Goal: Communication & Community: Answer question/provide support

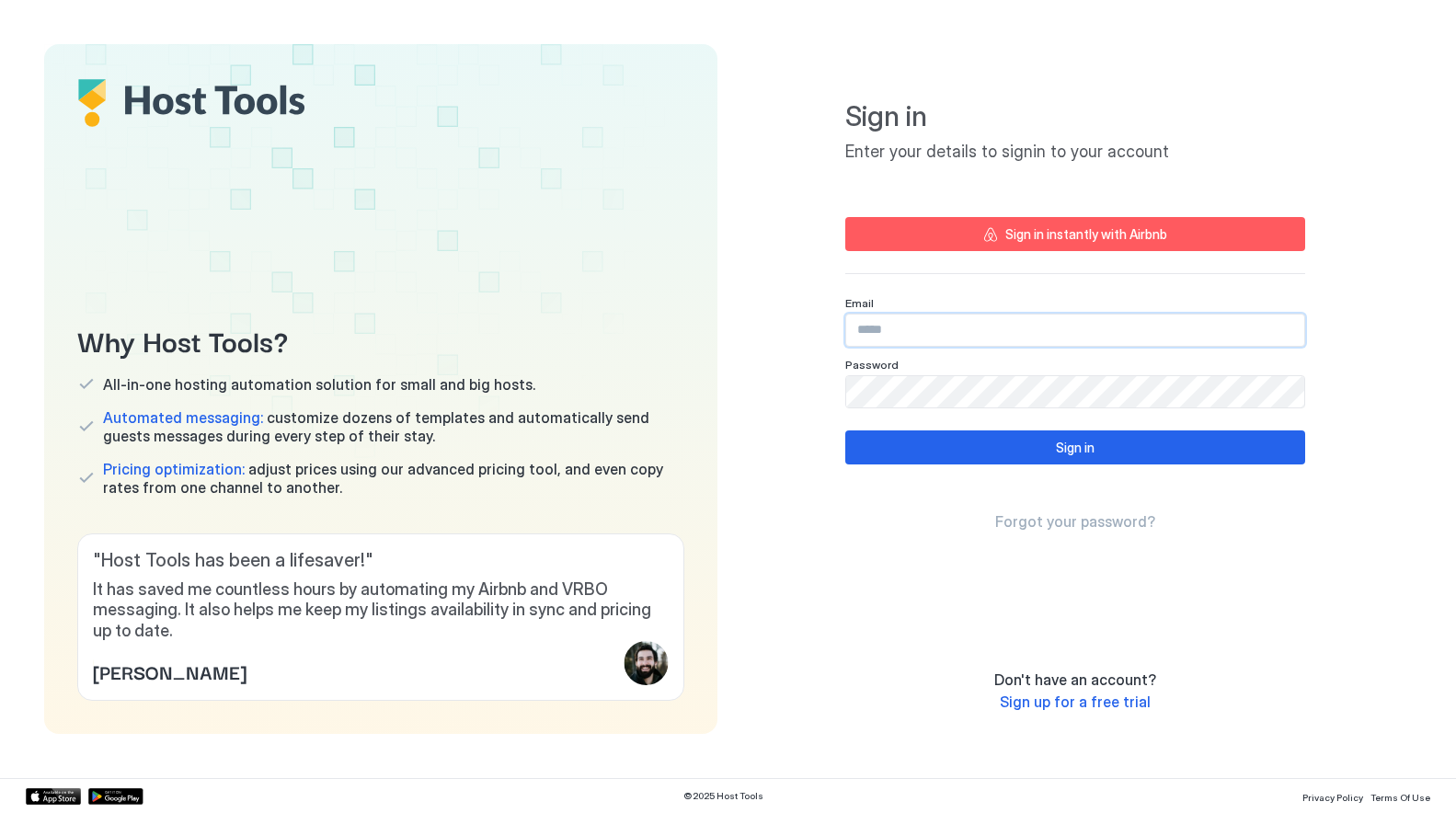
type input "**********"
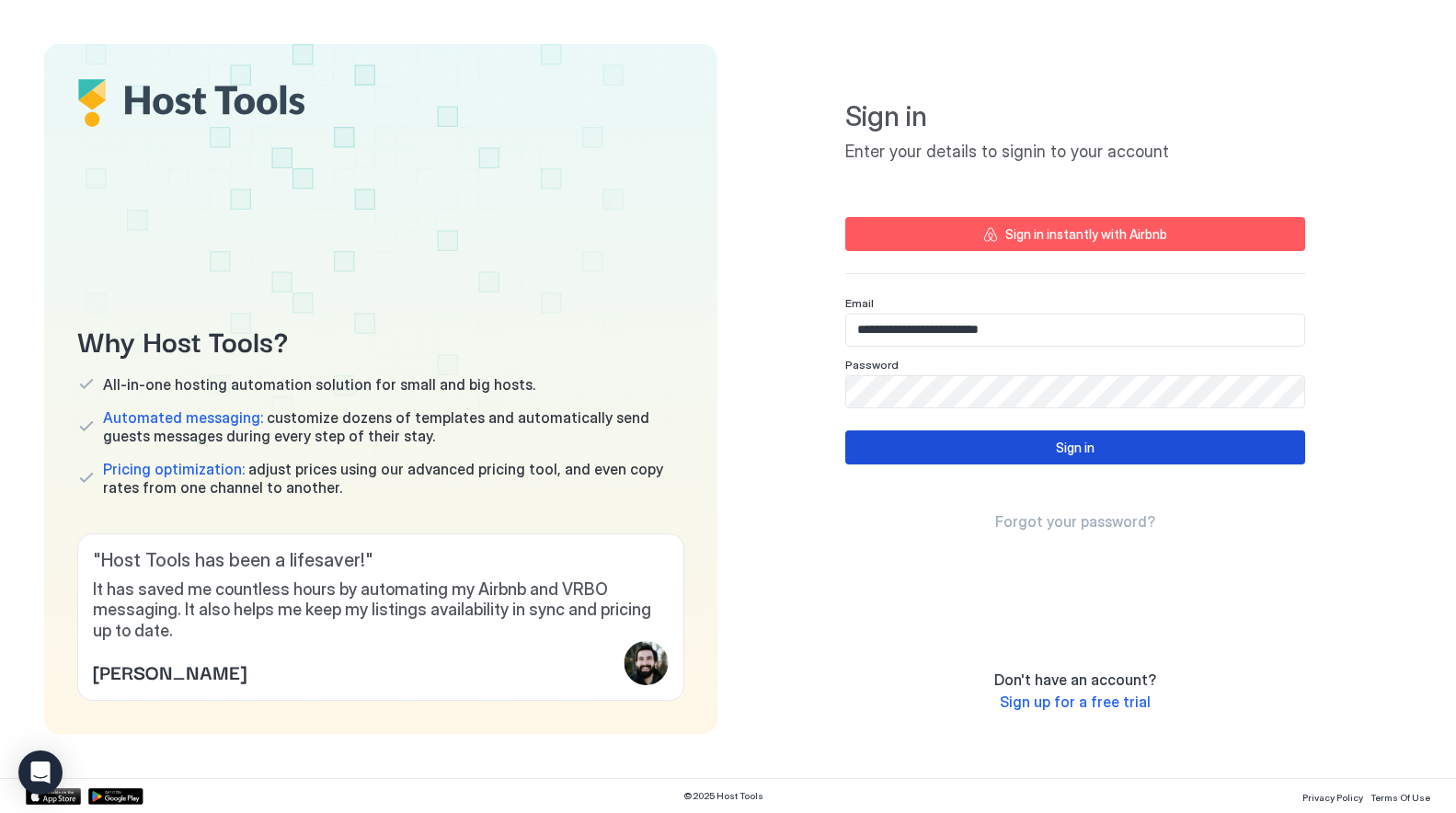
click at [1010, 455] on button "Sign in" at bounding box center [1075, 447] width 459 height 34
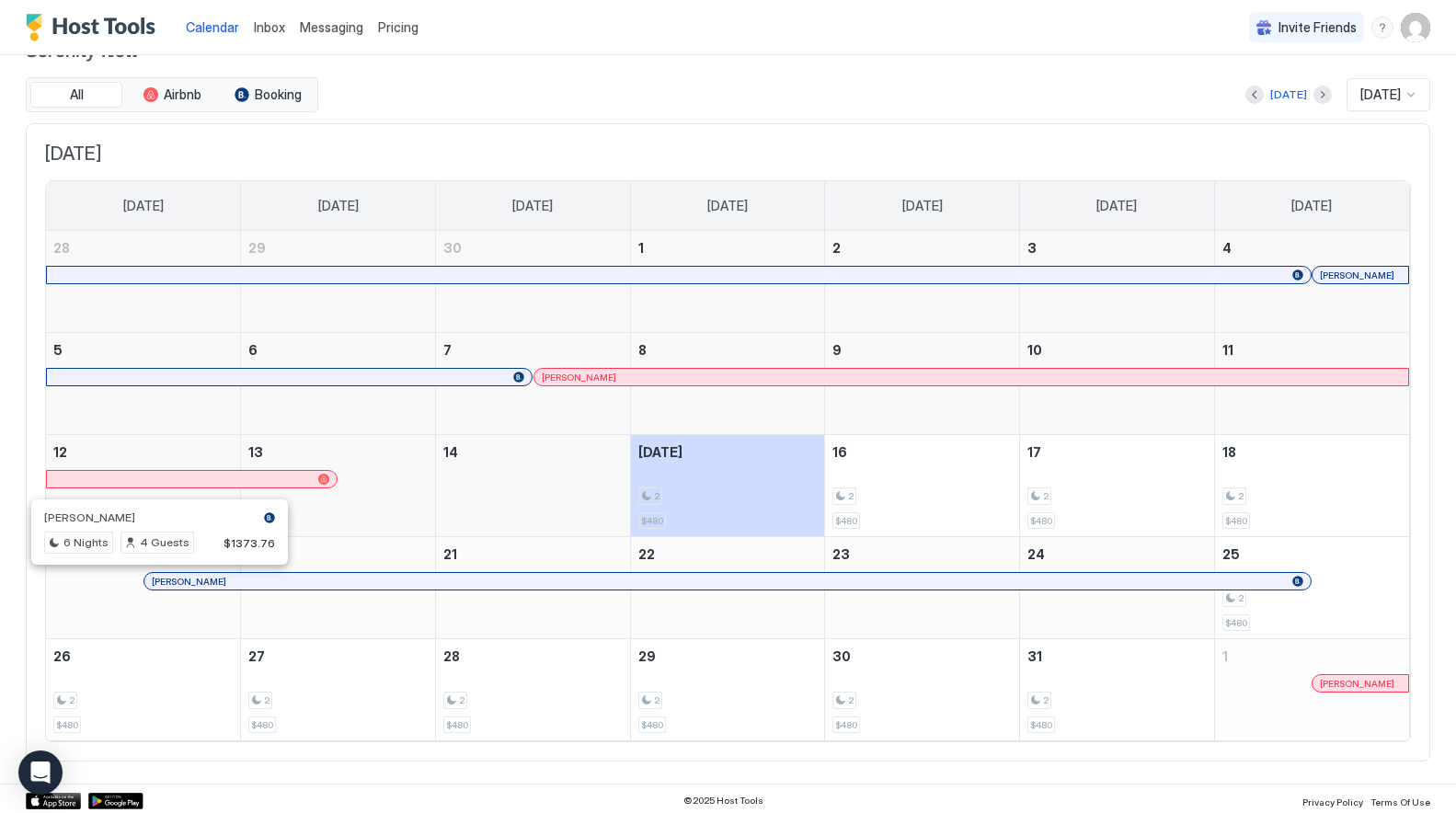
scroll to position [43, 0]
click at [376, 504] on div at bounding box center [338, 496] width 194 height 53
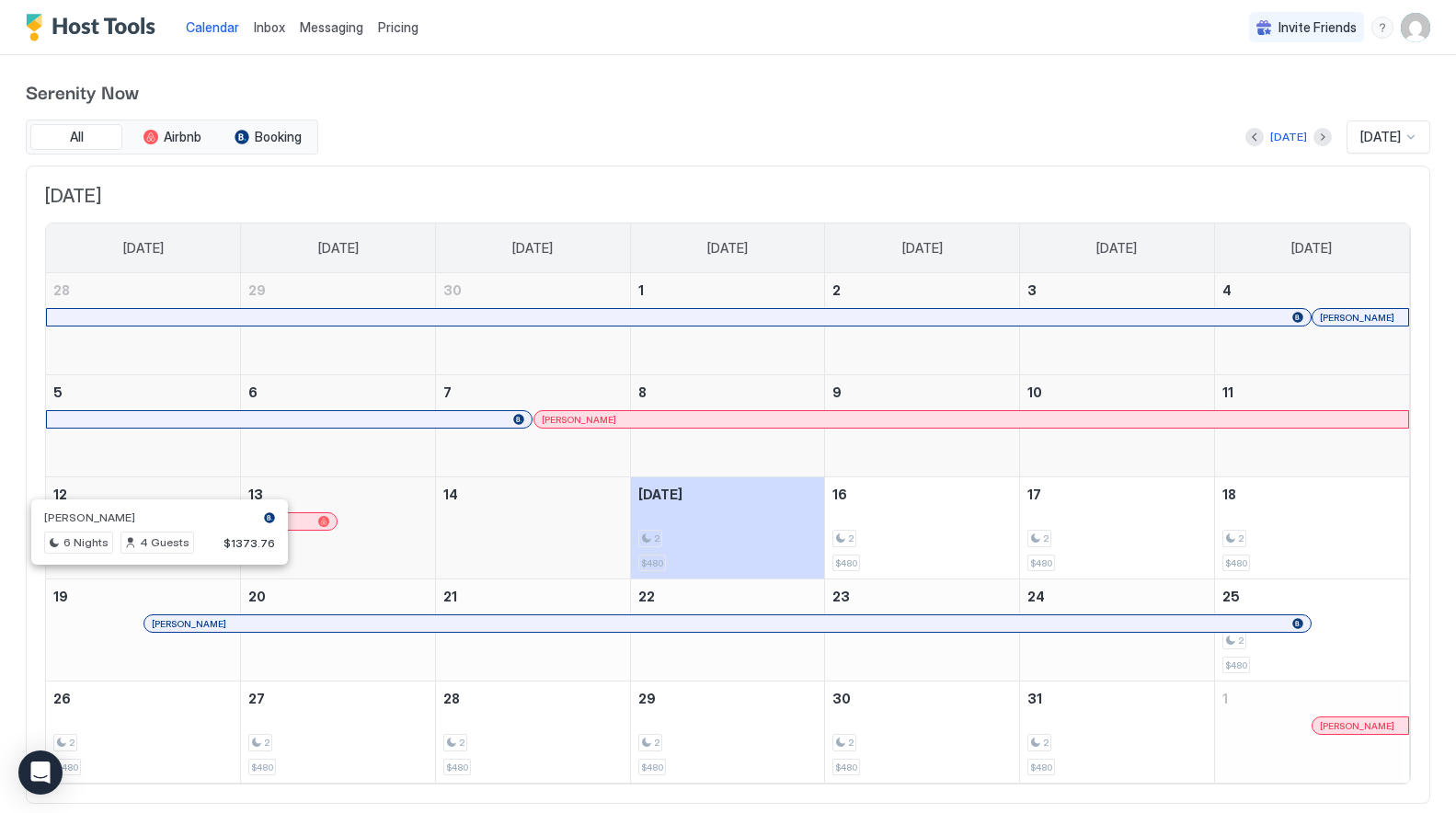
scroll to position [8, 0]
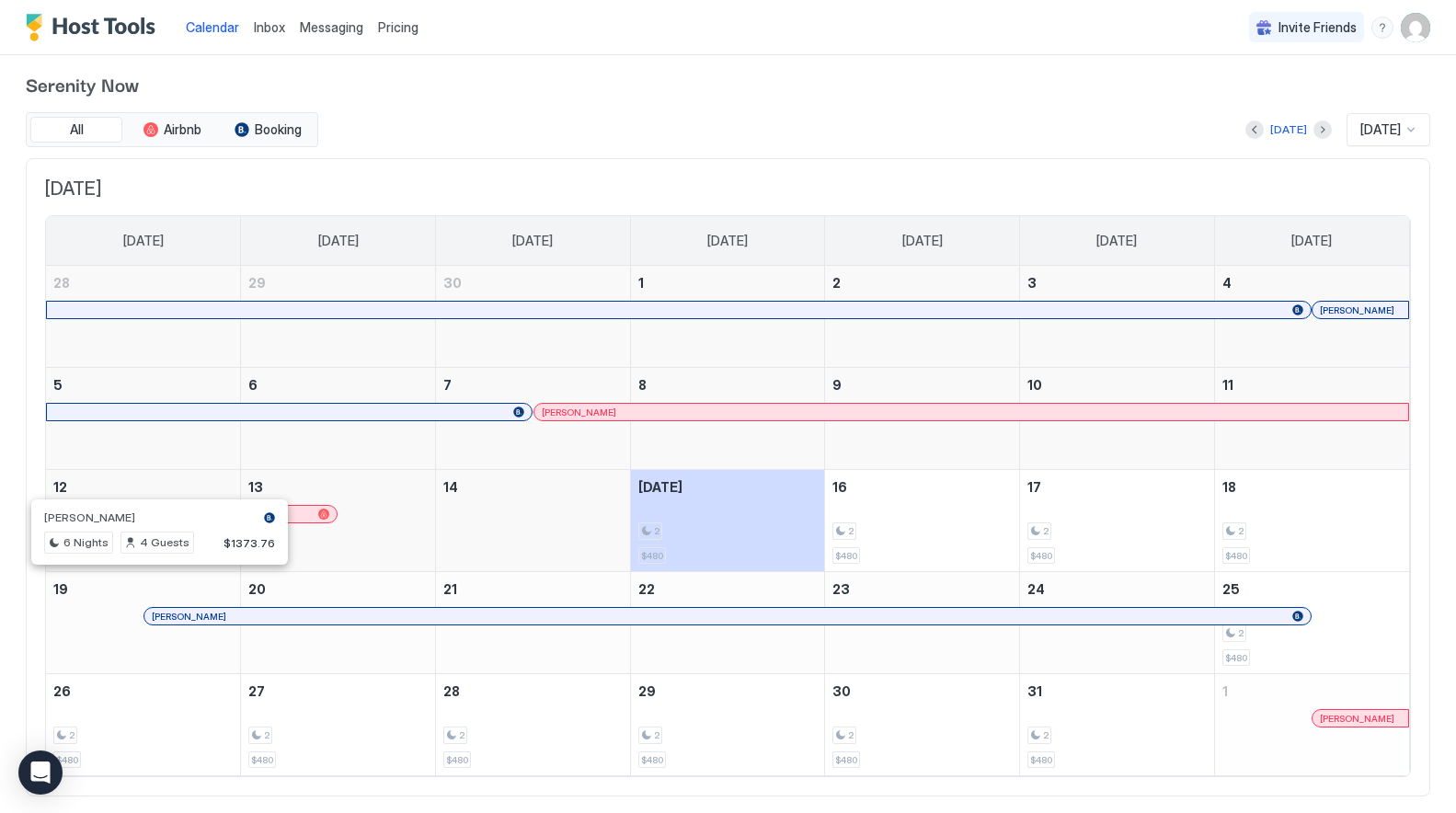
click at [372, 618] on div at bounding box center [372, 615] width 15 height 15
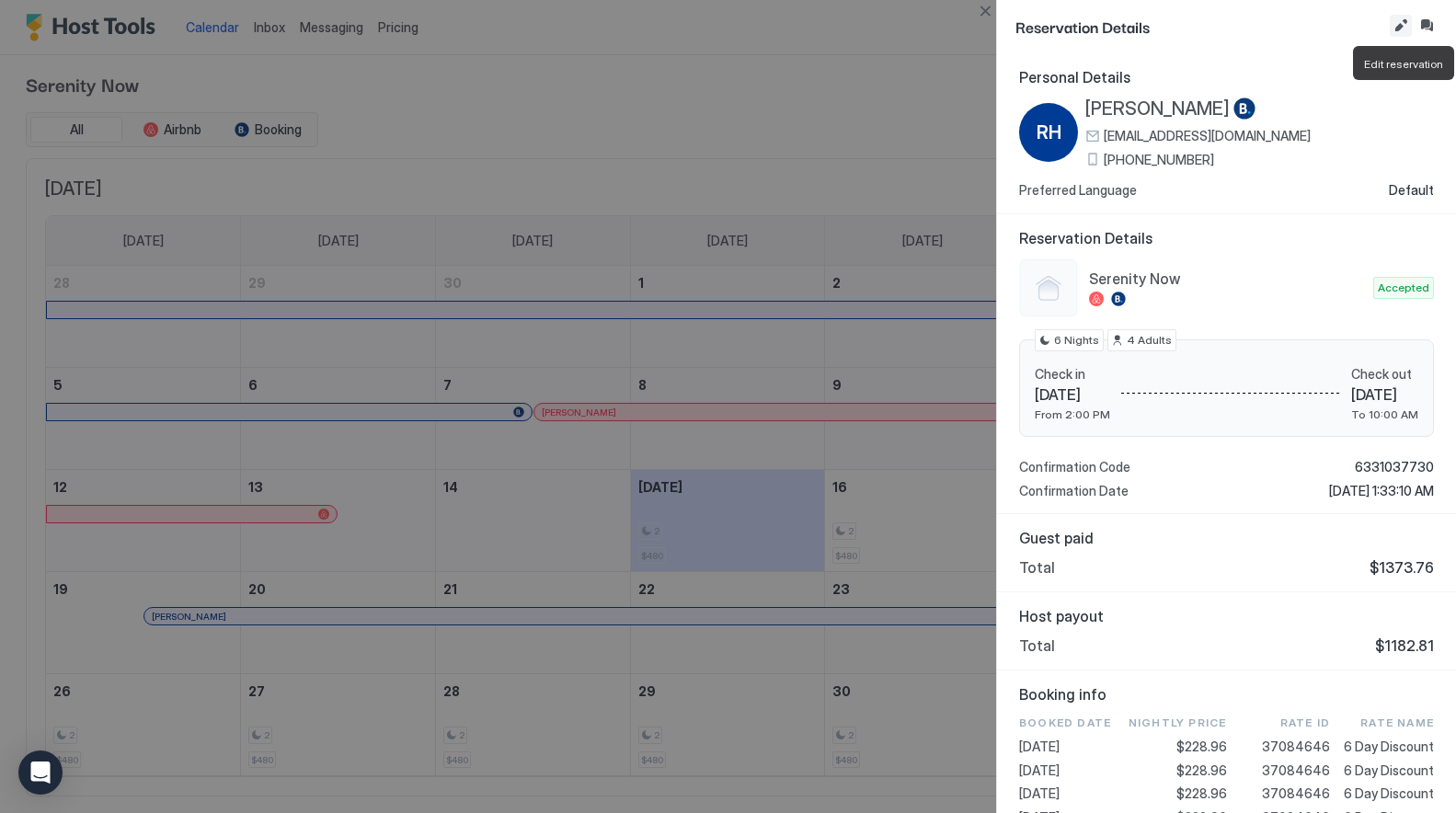
click at [1401, 25] on button "Edit reservation" at bounding box center [1401, 25] width 22 height 22
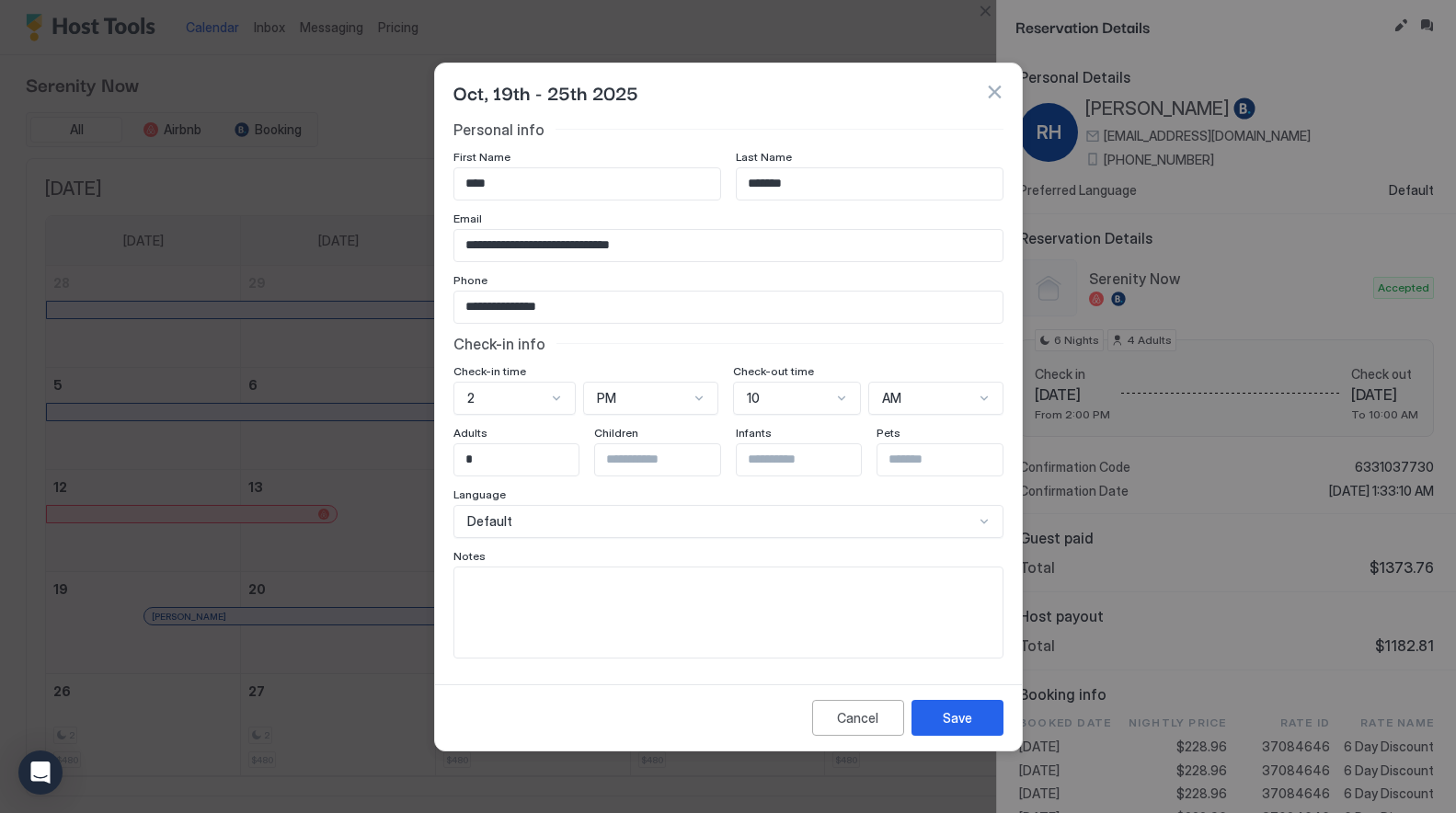
click at [1387, 66] on div at bounding box center [728, 406] width 1456 height 813
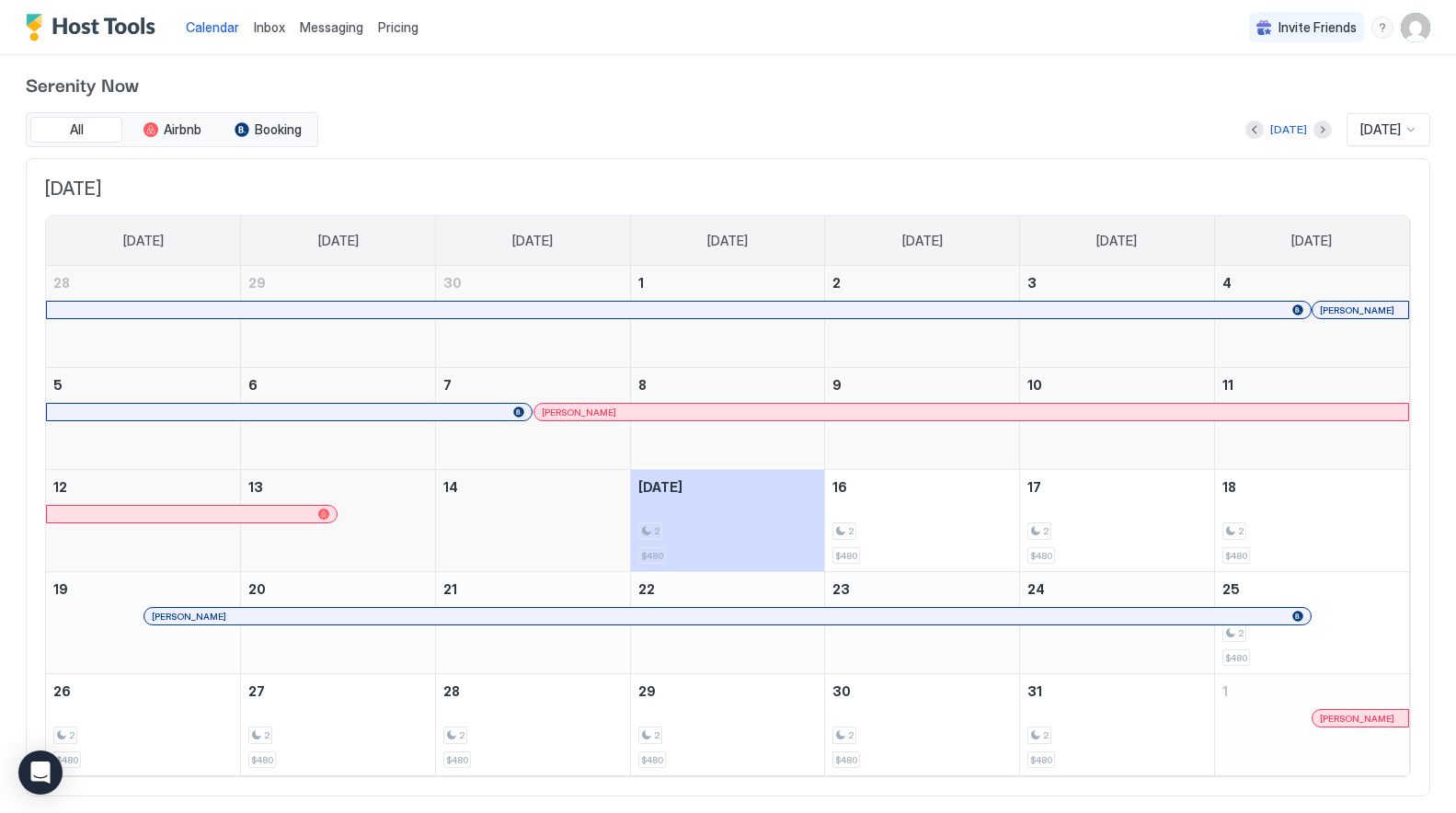
click at [1319, 61] on div "Serenity Now All Airbnb Booking [DATE] [DATE] [DATE] [DATE] [DATE] [DATE] [DATE…" at bounding box center [728, 432] width 1405 height 770
click at [602, 616] on div at bounding box center [602, 615] width 15 height 15
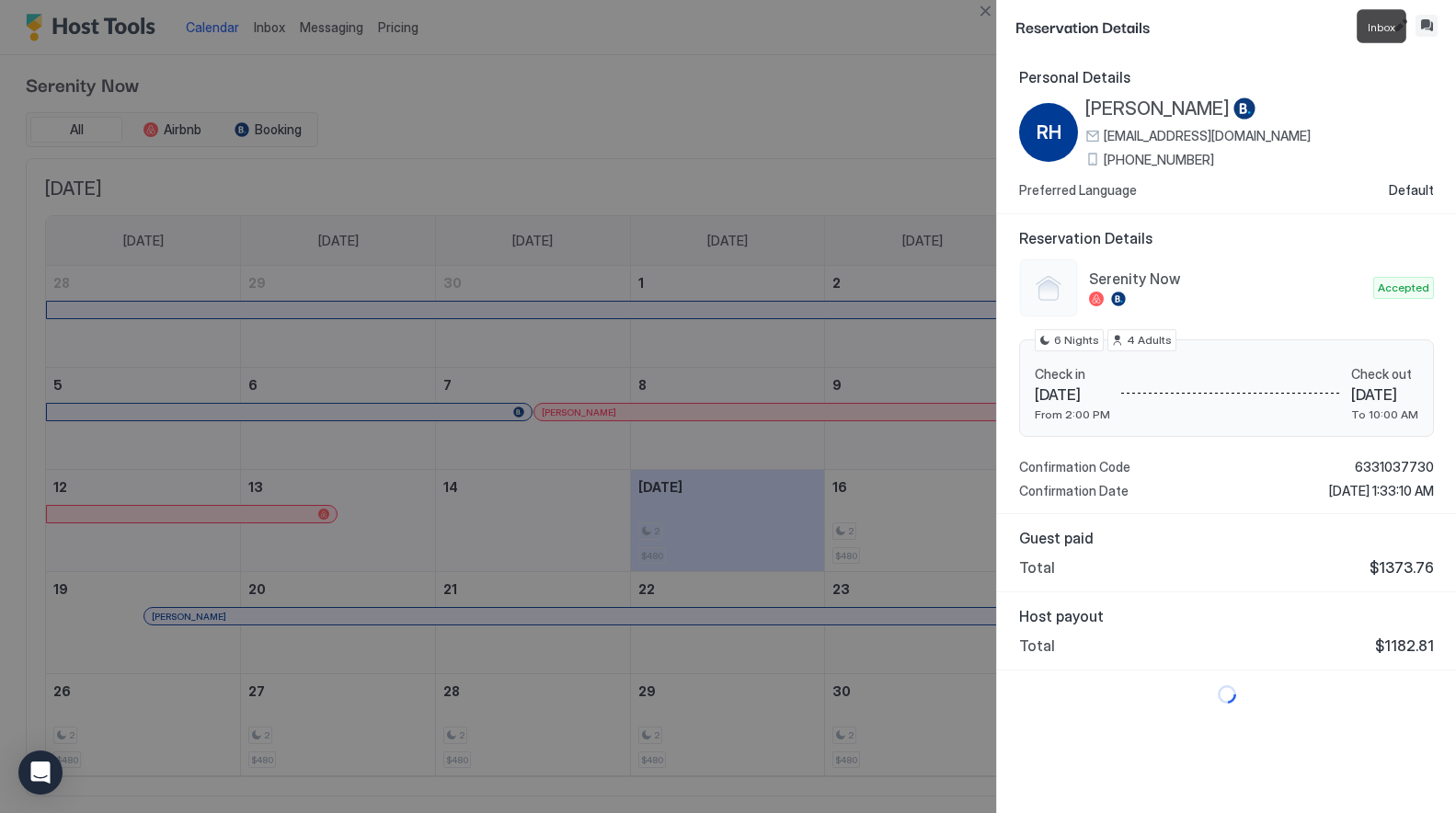
click at [1432, 21] on button "Inbox" at bounding box center [1426, 25] width 22 height 22
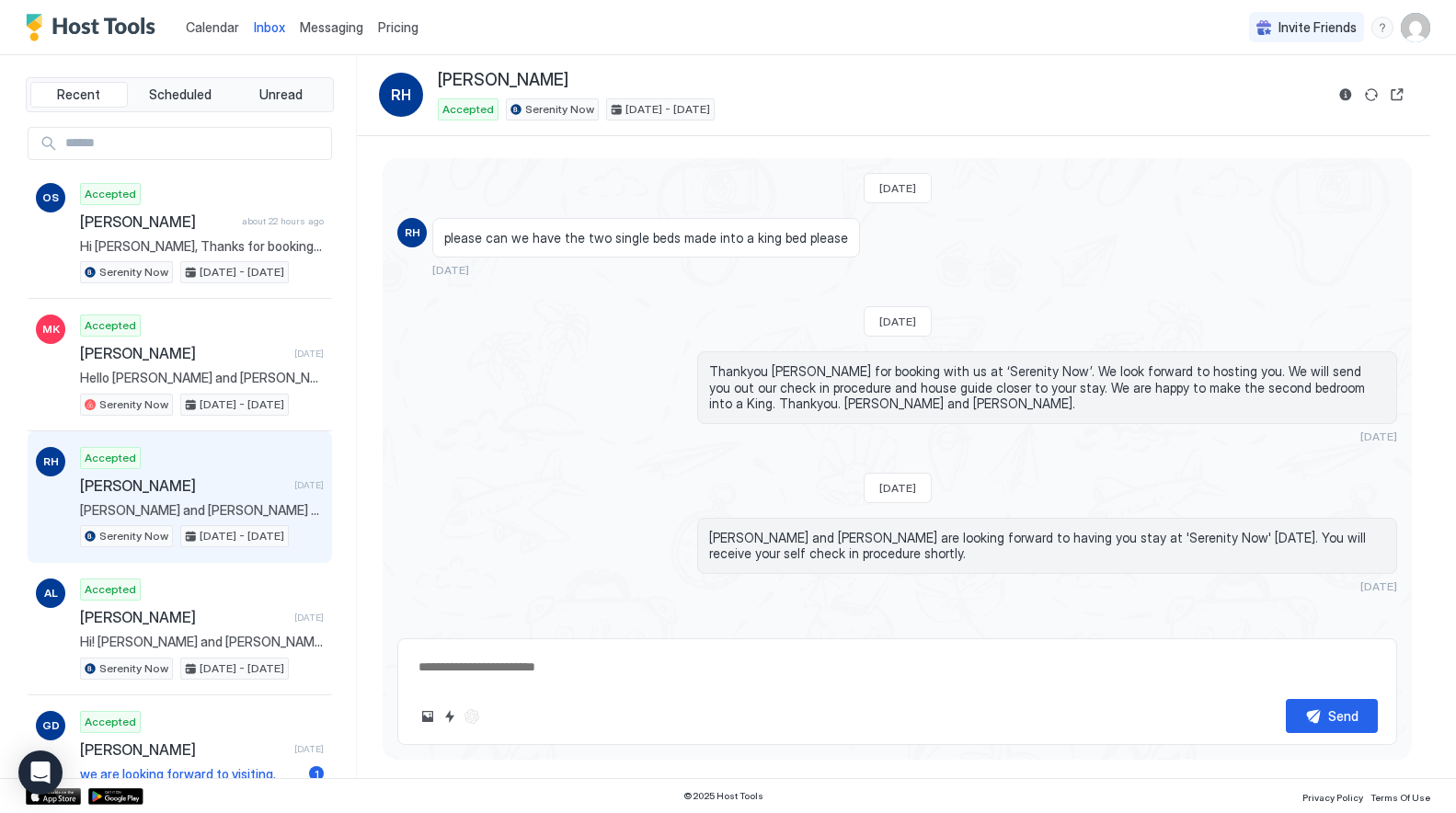
click at [519, 534] on div "[PERSON_NAME] and [PERSON_NAME] are looking forward to having you stay at 'Sere…" at bounding box center [897, 555] width 999 height 76
click at [218, 26] on span "Calendar" at bounding box center [212, 27] width 53 height 16
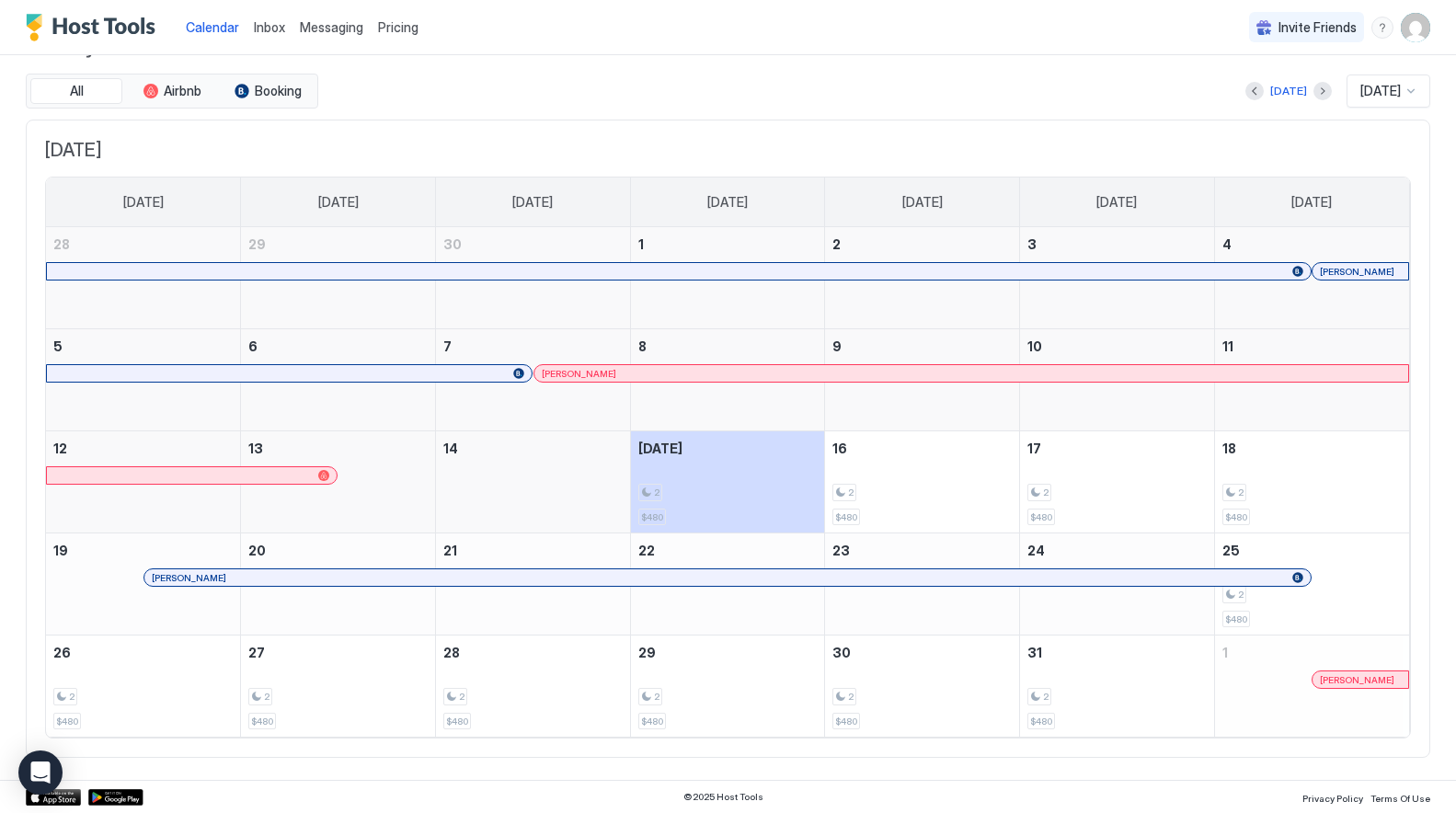
scroll to position [45, 0]
click at [1314, 87] on button "Next month" at bounding box center [1322, 91] width 18 height 18
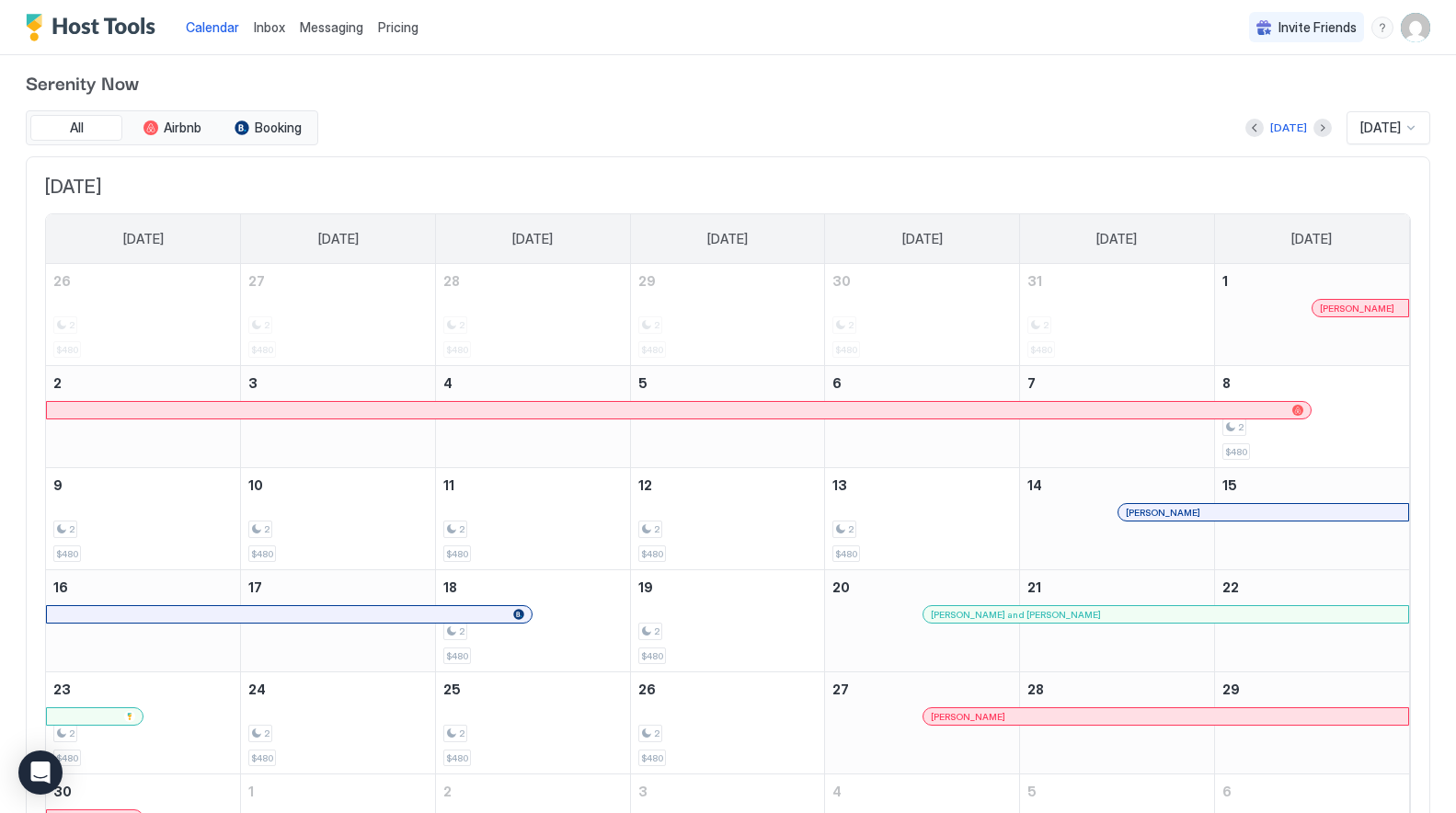
click at [1188, 410] on div at bounding box center [679, 409] width 1249 height 11
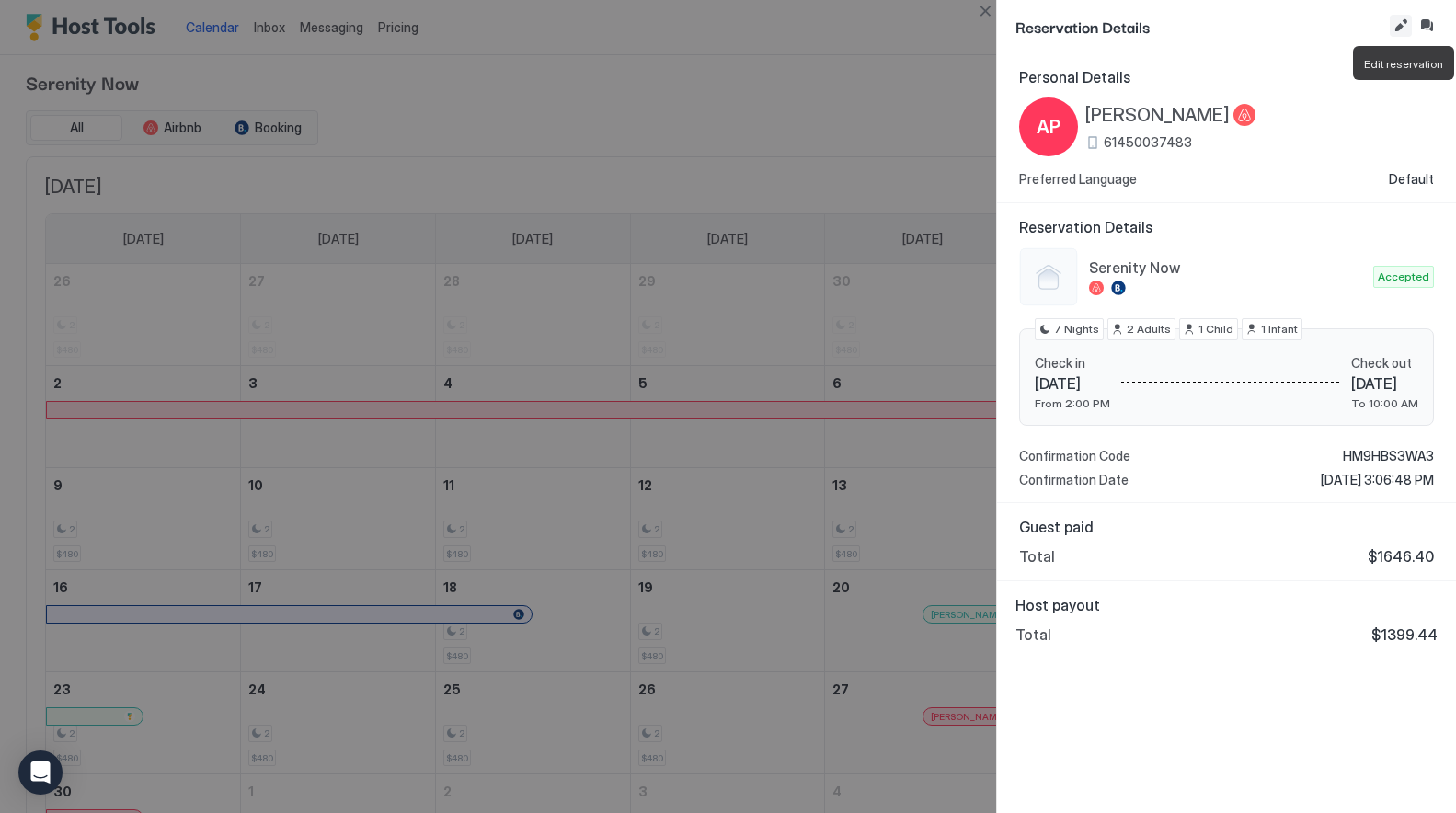
click at [1405, 20] on button "Edit reservation" at bounding box center [1401, 25] width 22 height 22
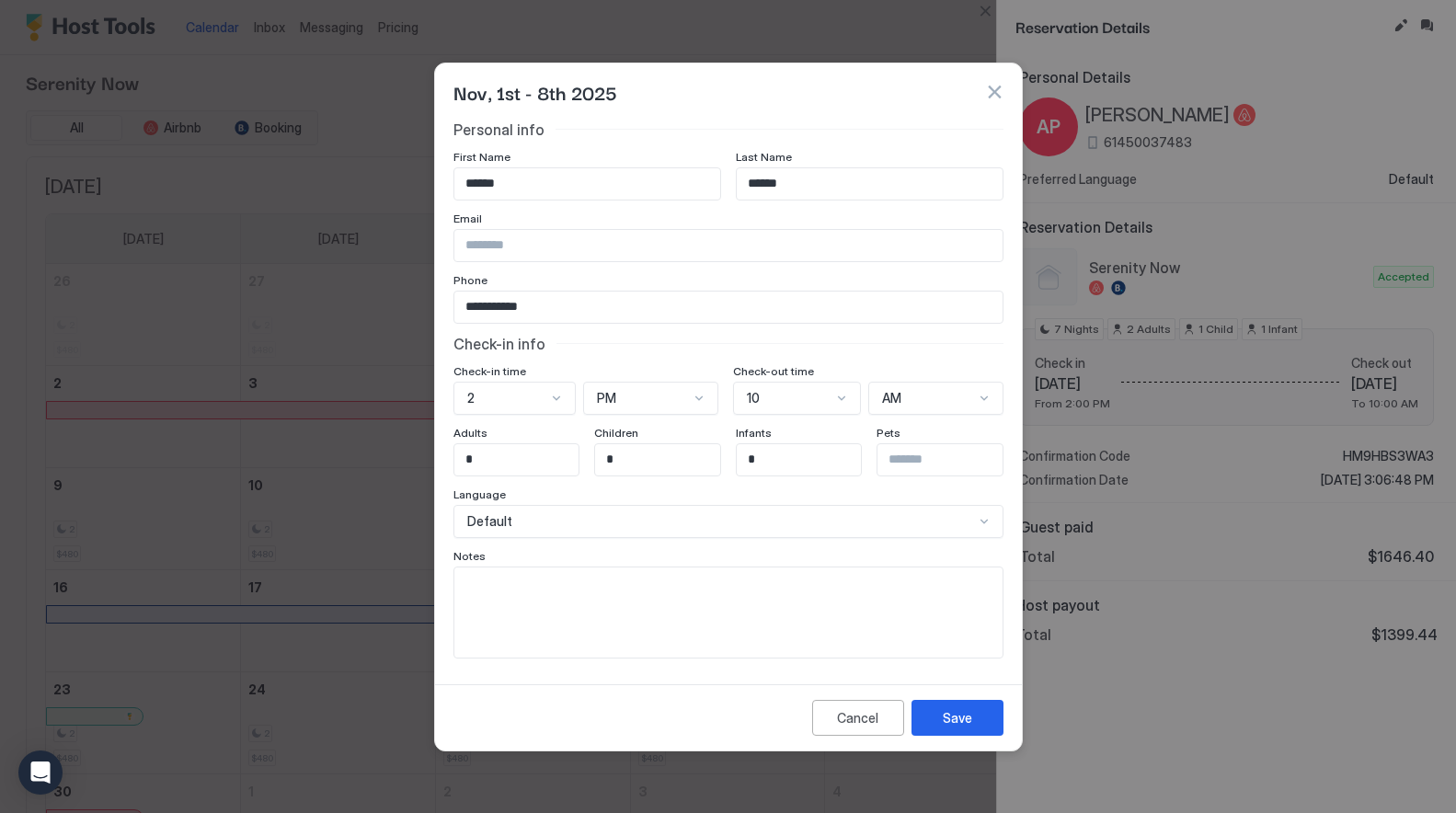
click at [988, 94] on button "button" at bounding box center [994, 91] width 18 height 18
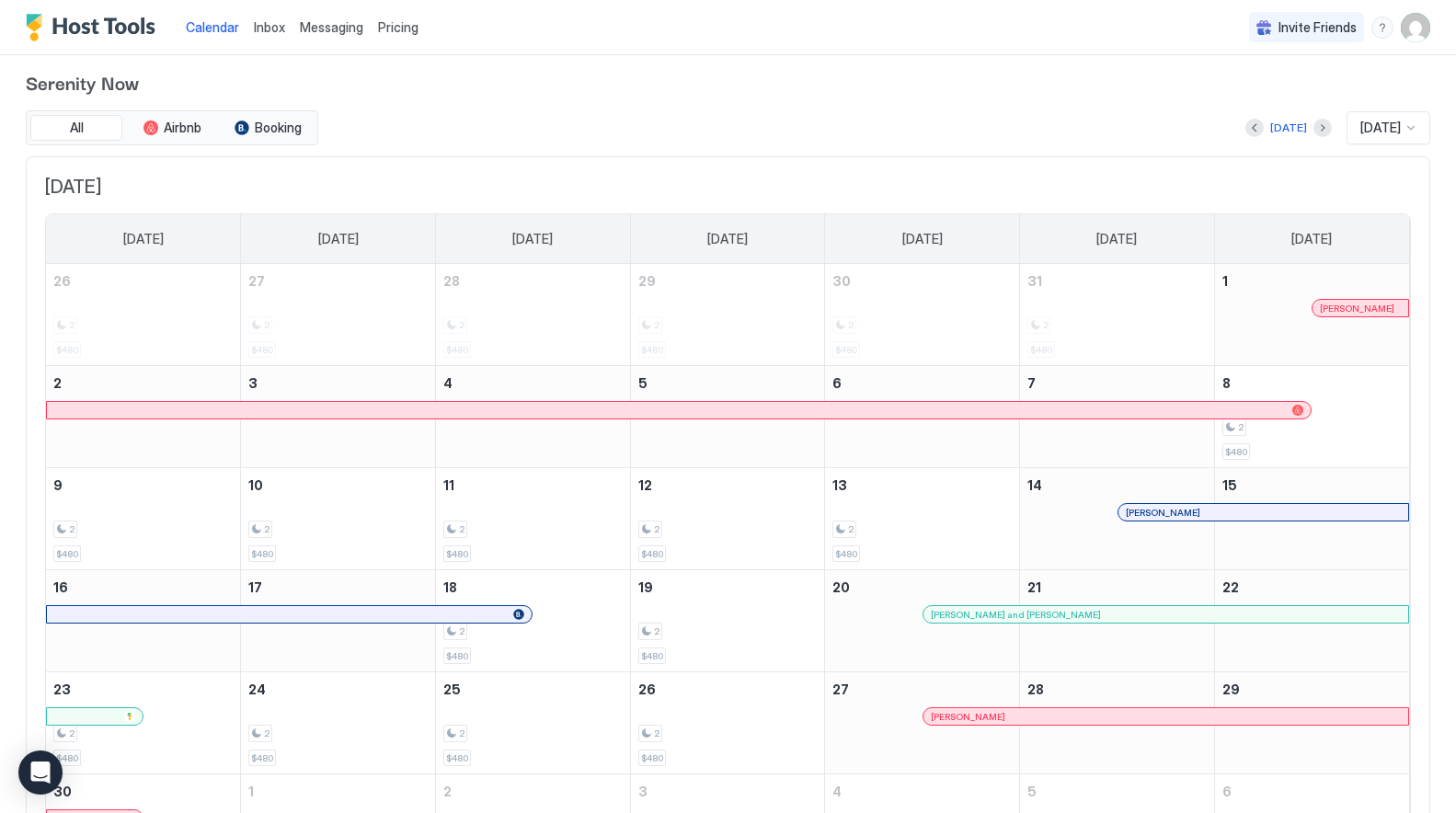
click at [1031, 411] on div at bounding box center [1030, 410] width 15 height 15
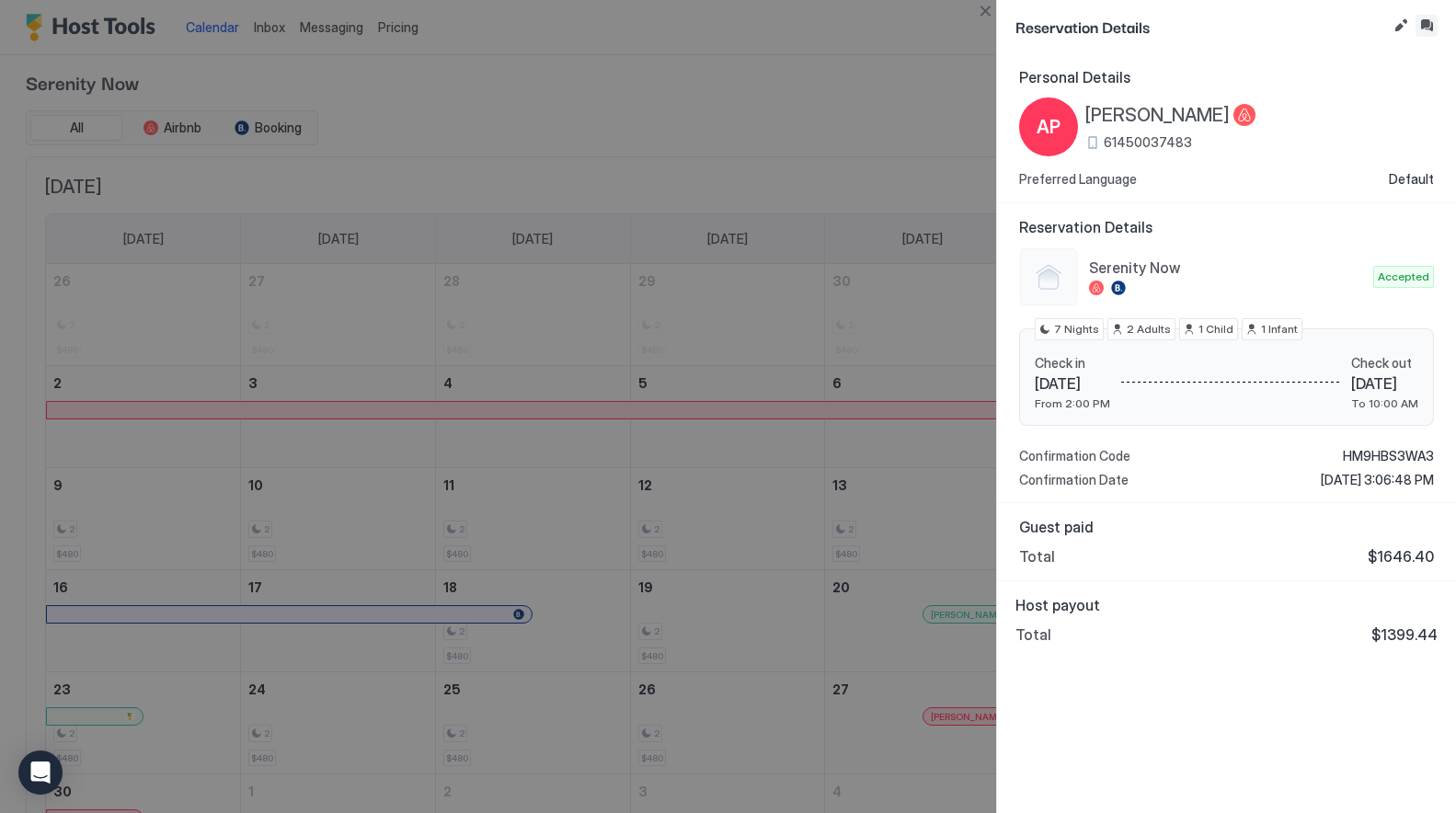
click at [1426, 20] on button "Inbox" at bounding box center [1426, 25] width 22 height 22
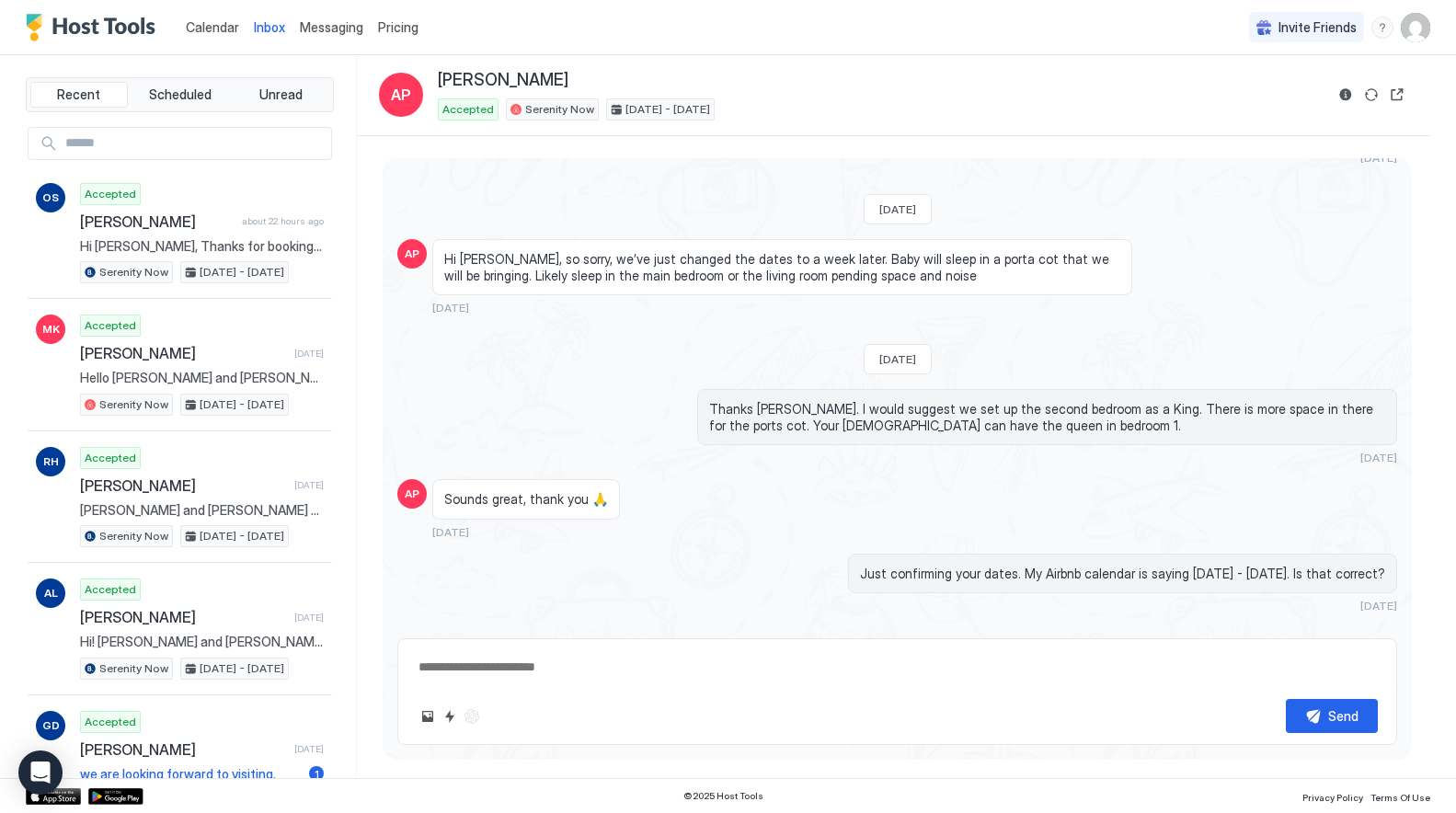
scroll to position [507, 0]
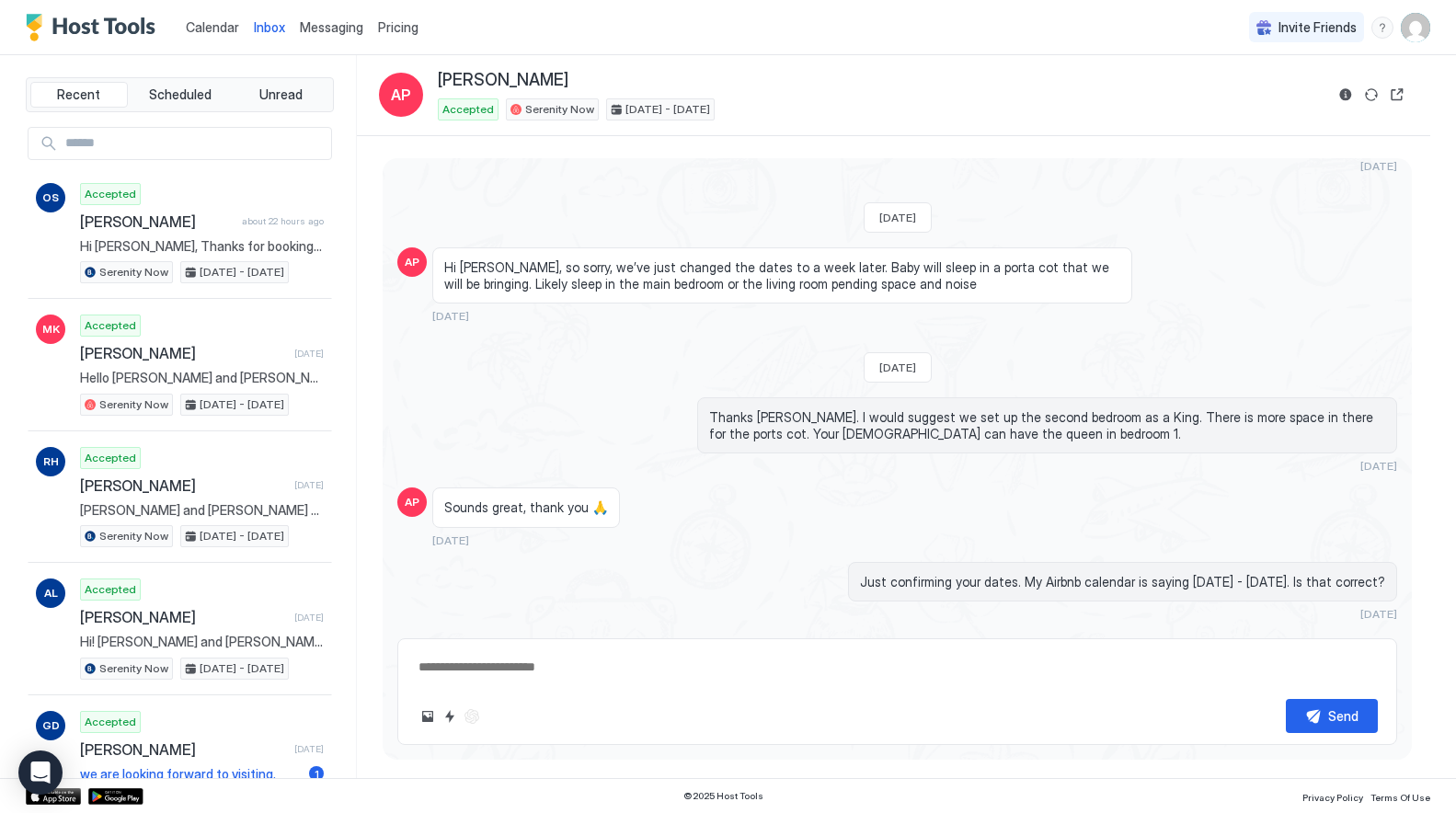
type textarea "*"
